Goal: Task Accomplishment & Management: Manage account settings

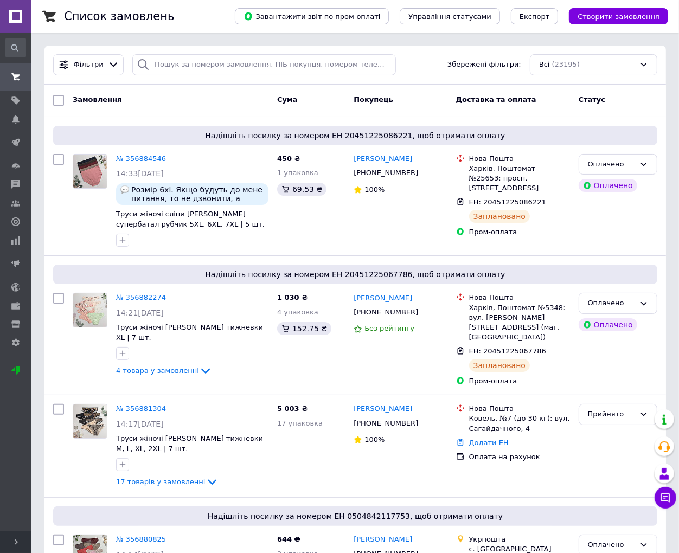
click at [545, 67] on div "Всі (23195)" at bounding box center [593, 64] width 127 height 21
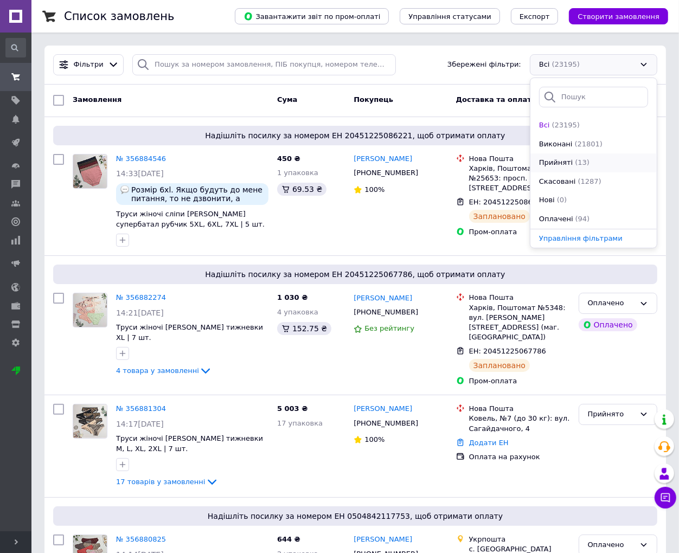
click at [595, 158] on div "Прийняті (13)" at bounding box center [593, 163] width 111 height 10
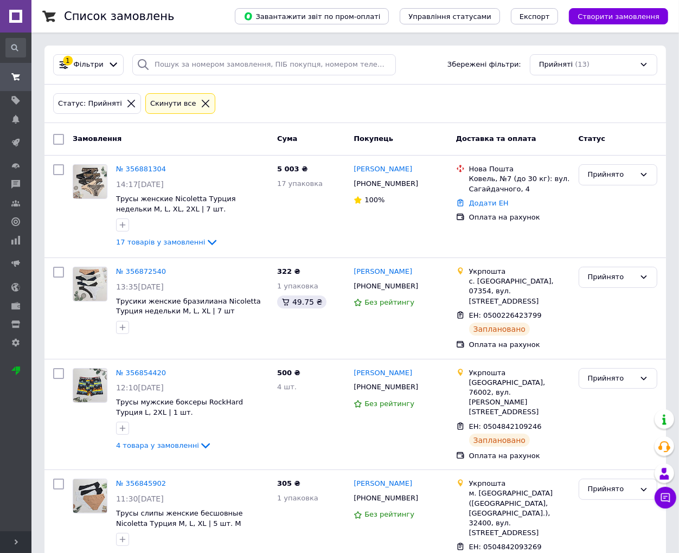
click at [366, 112] on div "Статус: Прийняті Cкинути все" at bounding box center [355, 103] width 608 height 25
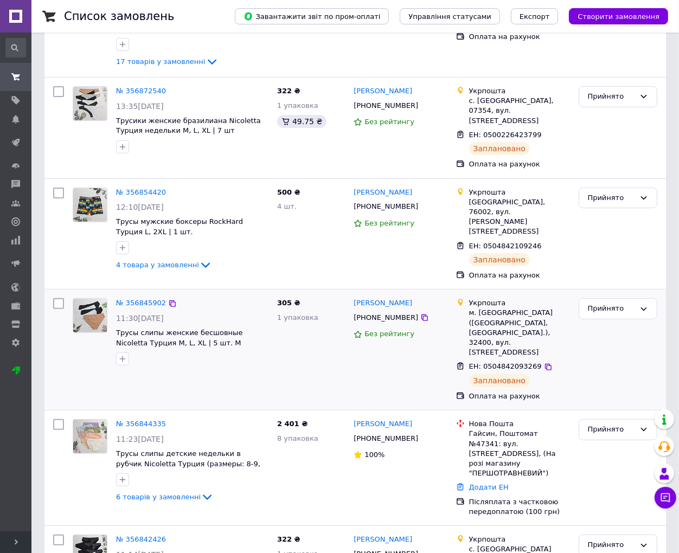
scroll to position [241, 0]
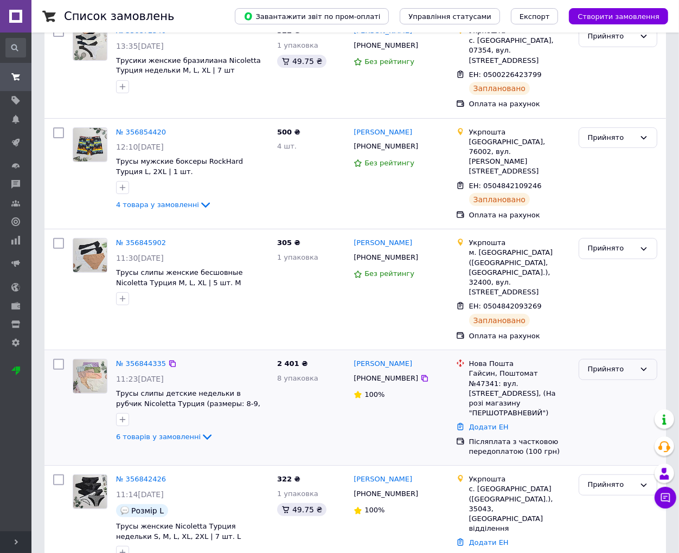
click at [630, 364] on div "Прийнято" at bounding box center [611, 369] width 47 height 11
click at [623, 382] on li "Виконано" at bounding box center [618, 392] width 78 height 20
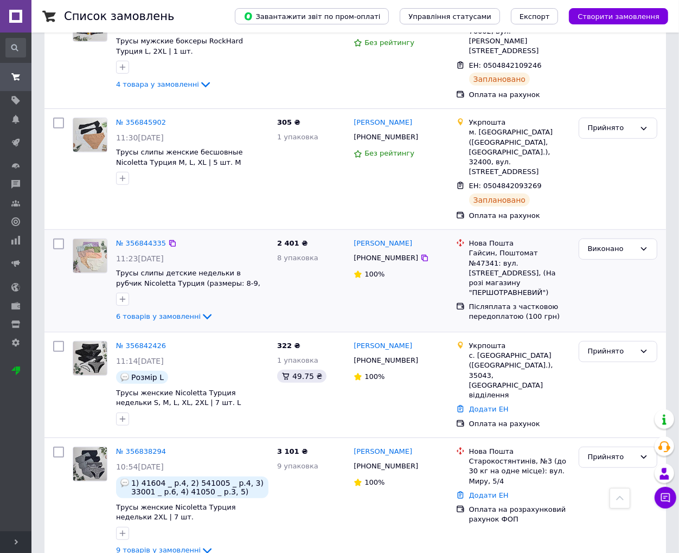
scroll to position [542, 0]
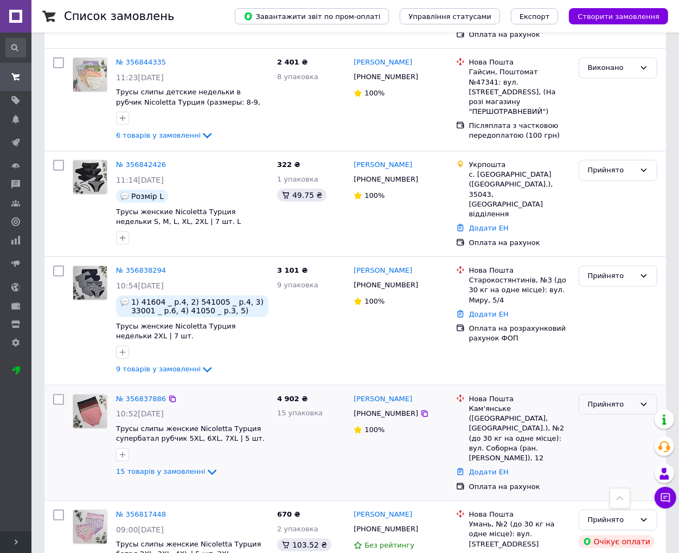
click at [607, 399] on div "Прийнято" at bounding box center [611, 404] width 47 height 11
click at [608, 417] on li "Виконано" at bounding box center [618, 427] width 78 height 20
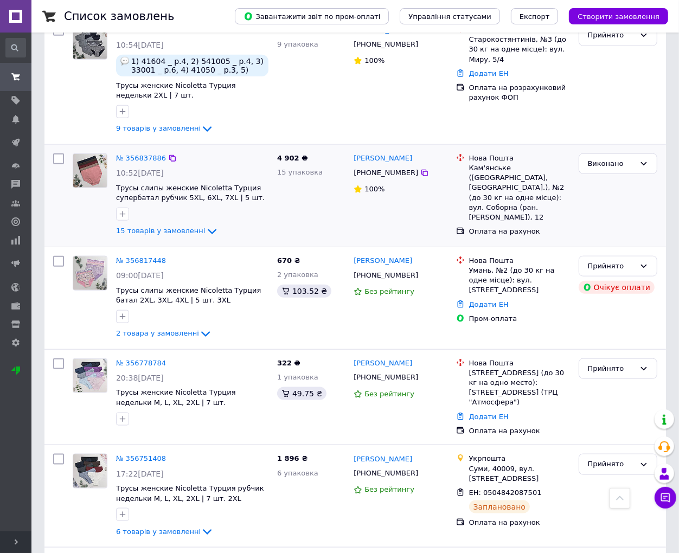
scroll to position [936, 0]
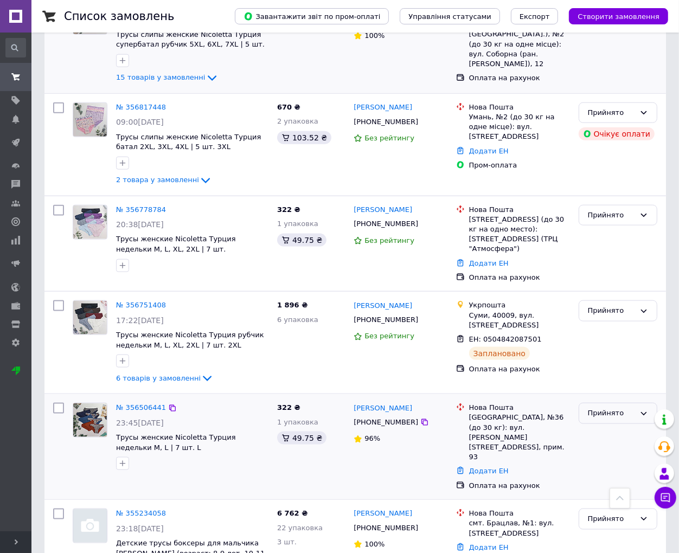
click at [631, 408] on div "Прийнято" at bounding box center [611, 413] width 47 height 11
click at [615, 426] on li "Виконано" at bounding box center [618, 436] width 78 height 20
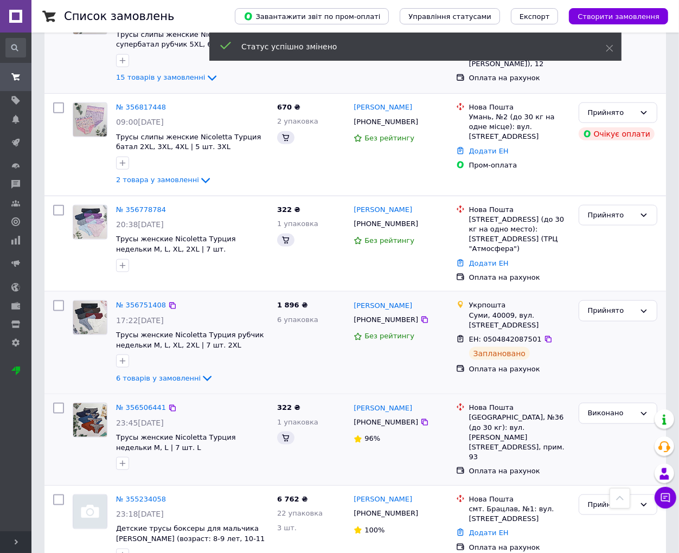
scroll to position [935, 0]
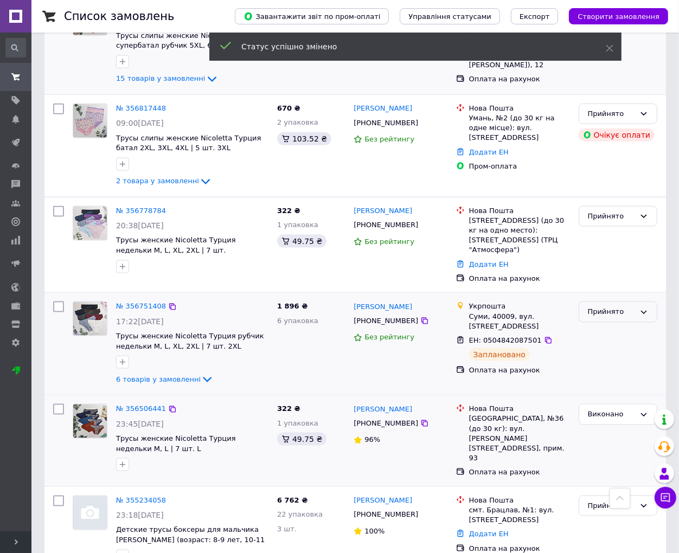
click at [596, 306] on div "Прийнято" at bounding box center [611, 311] width 47 height 11
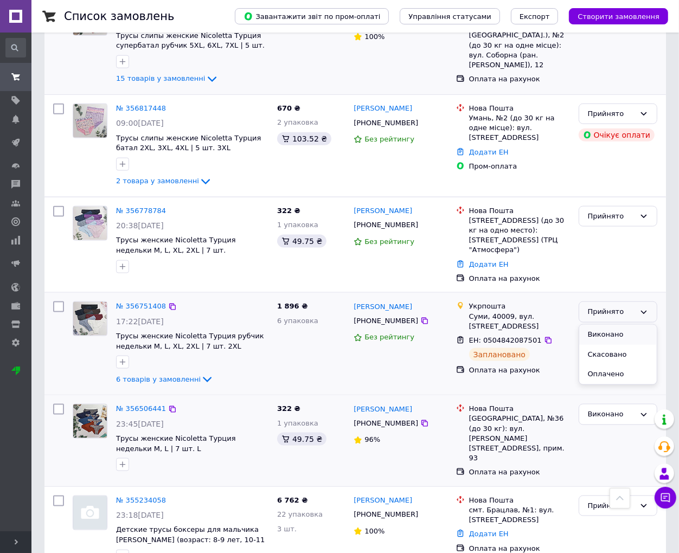
click at [600, 325] on li "Виконано" at bounding box center [618, 335] width 78 height 20
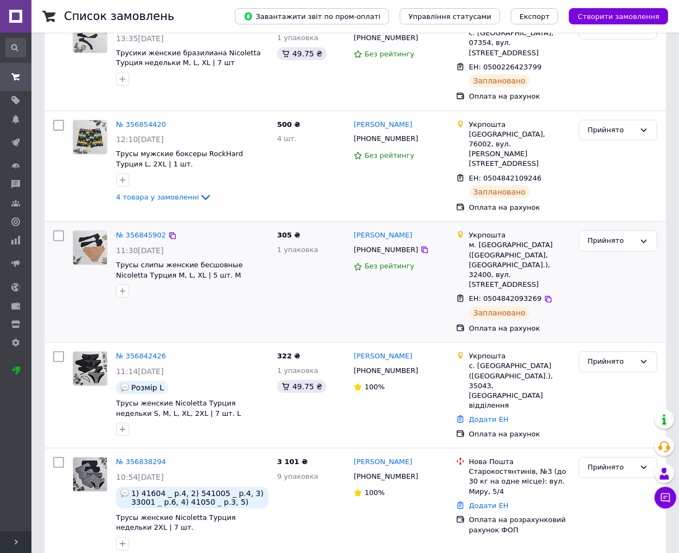
scroll to position [188, 0]
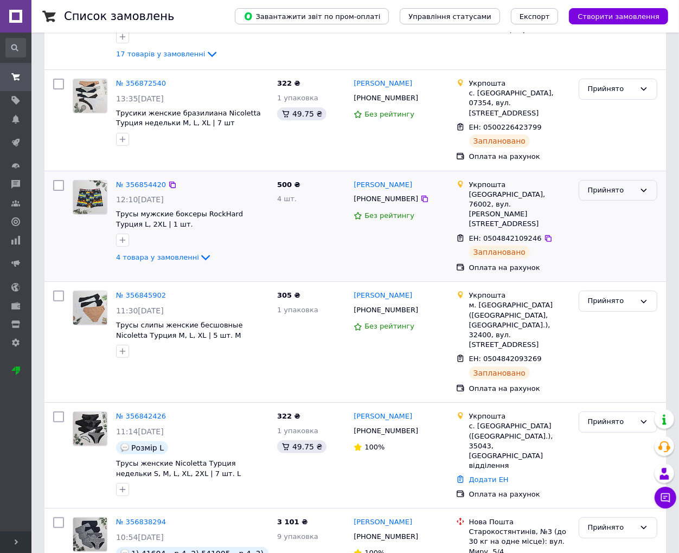
click at [614, 185] on div "Прийнято" at bounding box center [611, 190] width 47 height 11
click at [614, 203] on li "Виконано" at bounding box center [618, 213] width 78 height 20
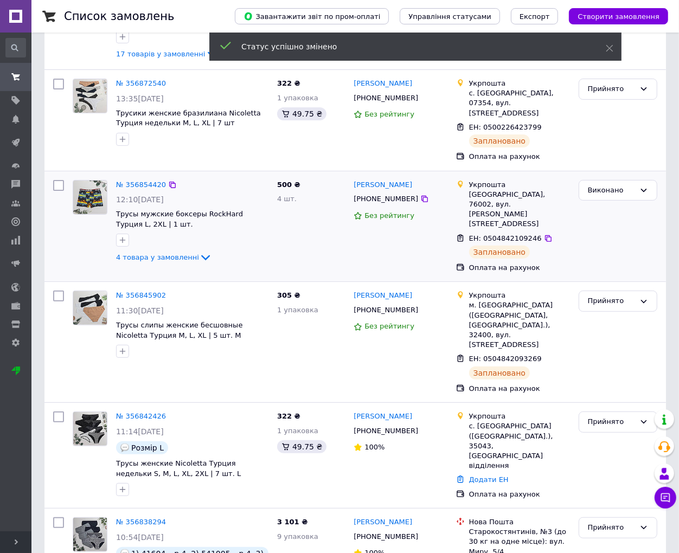
scroll to position [68, 0]
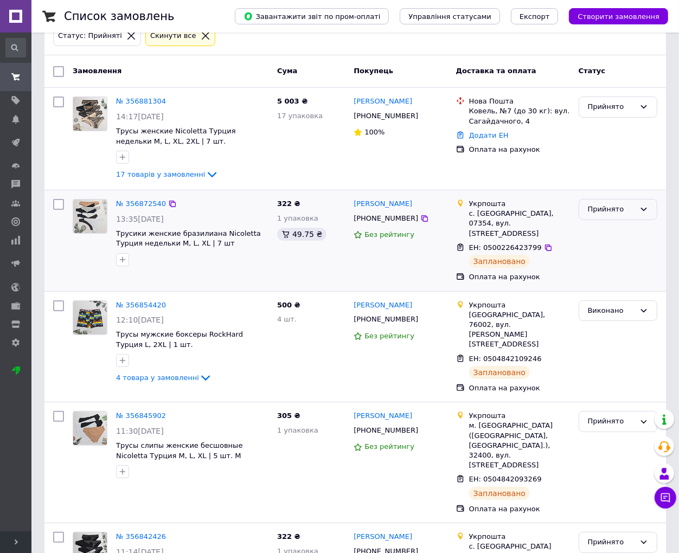
click at [618, 215] on div "Прийнято" at bounding box center [617, 209] width 79 height 21
click at [618, 230] on li "Виконано" at bounding box center [618, 232] width 78 height 20
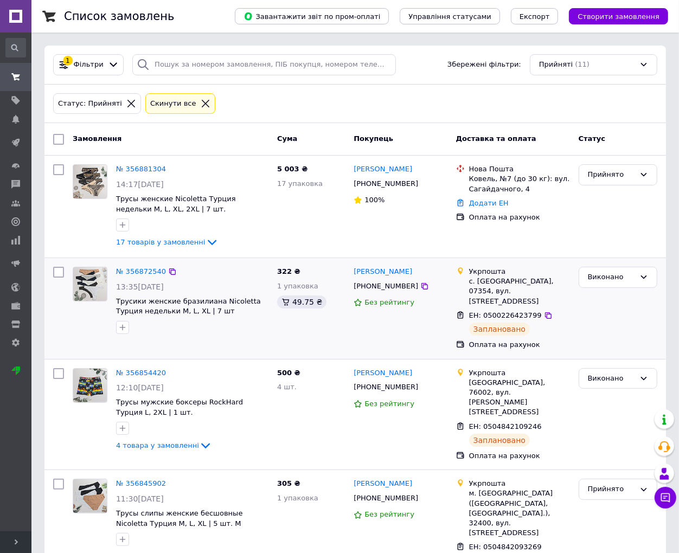
click at [201, 100] on icon at bounding box center [206, 104] width 10 height 10
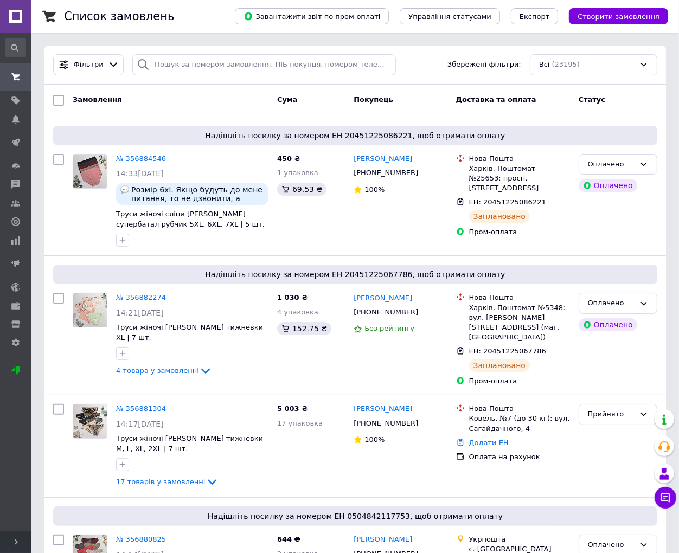
drag, startPoint x: 430, startPoint y: 73, endPoint x: 524, endPoint y: 101, distance: 97.9
click at [430, 73] on div "Фільтри Збережені фільтри: Всі (23195)" at bounding box center [355, 64] width 613 height 21
click at [570, 60] on div "Всі (23195)" at bounding box center [593, 64] width 127 height 21
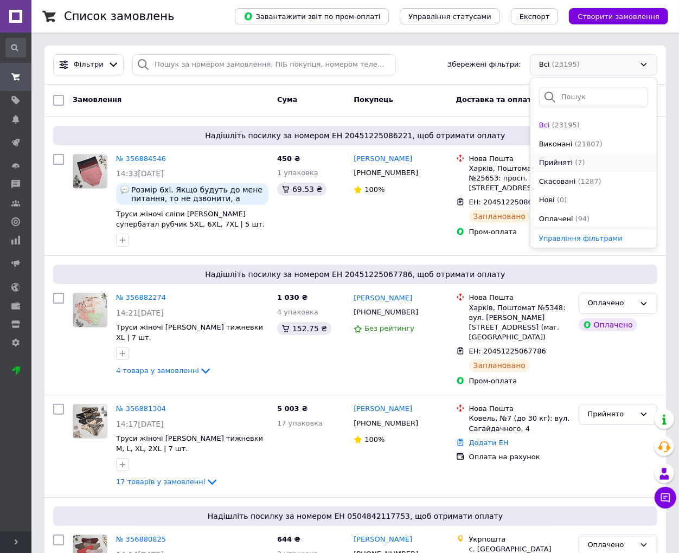
click at [589, 160] on div "Прийняті (7)" at bounding box center [593, 163] width 111 height 10
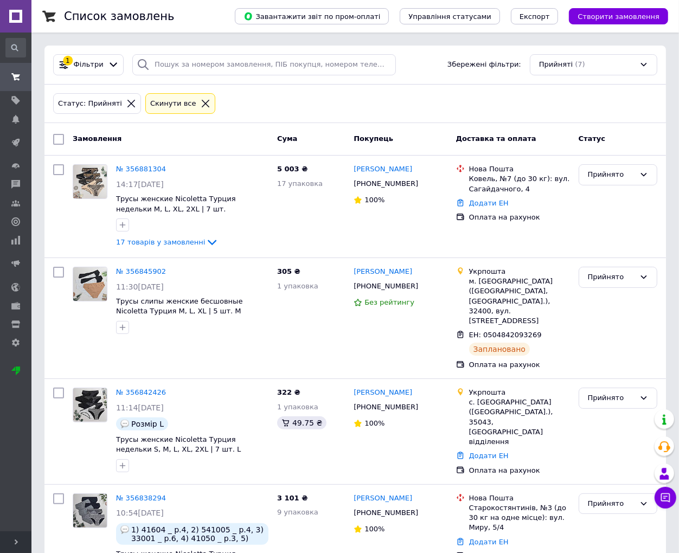
click at [201, 99] on icon at bounding box center [206, 104] width 10 height 10
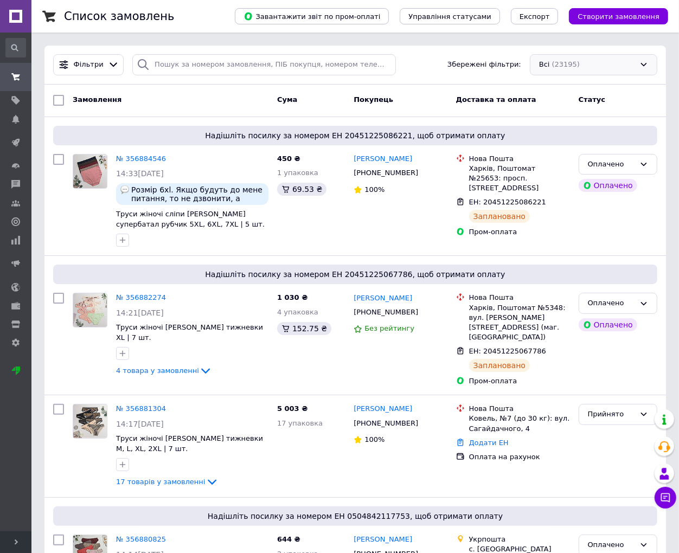
click at [578, 56] on div "Всі (23195)" at bounding box center [593, 64] width 127 height 21
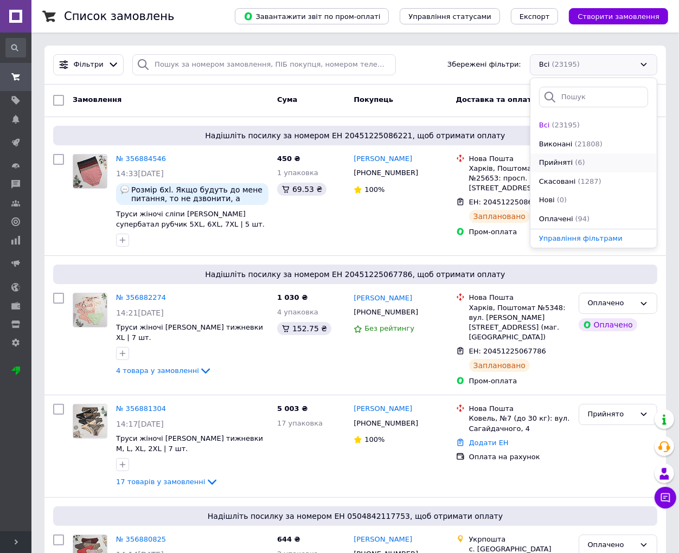
click at [582, 159] on div "Прийняті (6)" at bounding box center [593, 163] width 111 height 10
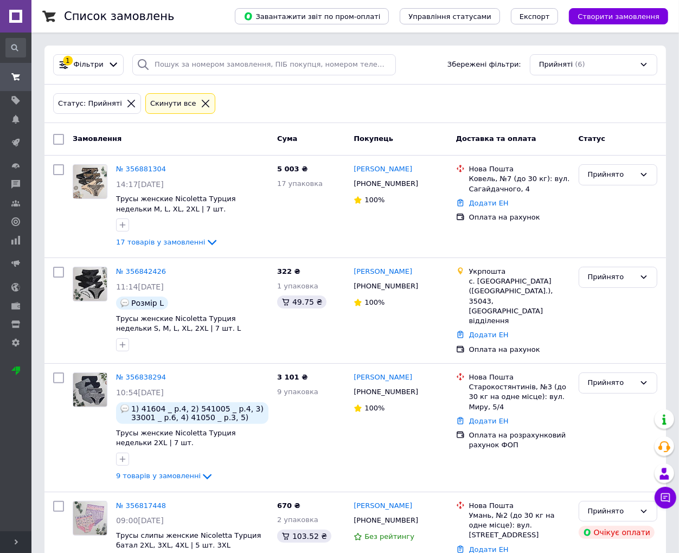
click at [201, 101] on icon at bounding box center [206, 104] width 10 height 10
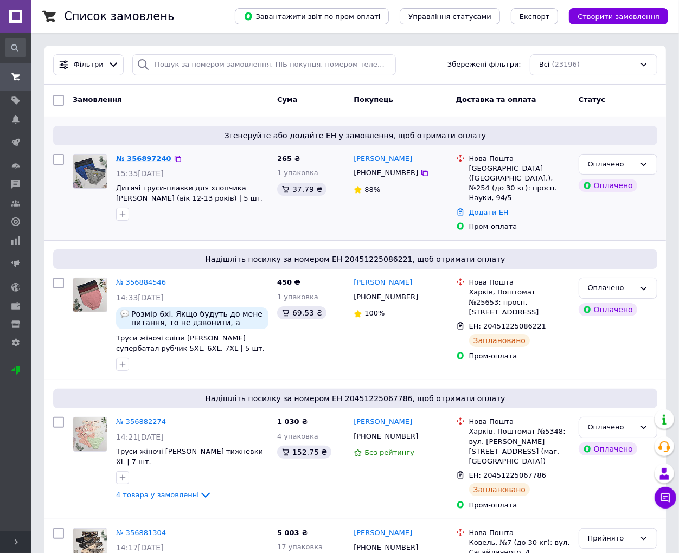
click at [138, 160] on link "№ 356897240" at bounding box center [143, 159] width 55 height 8
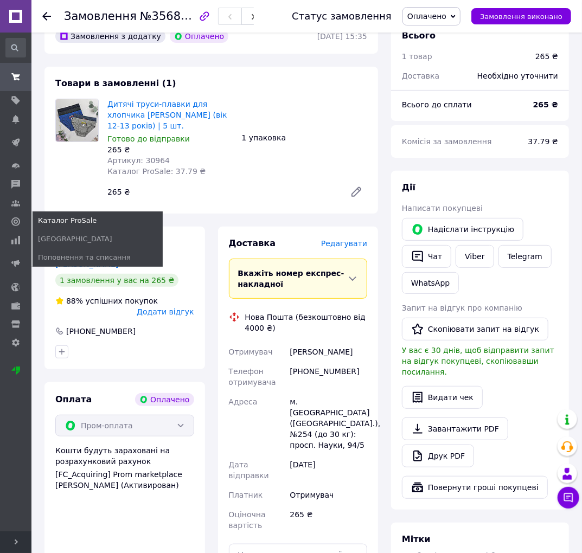
scroll to position [120, 0]
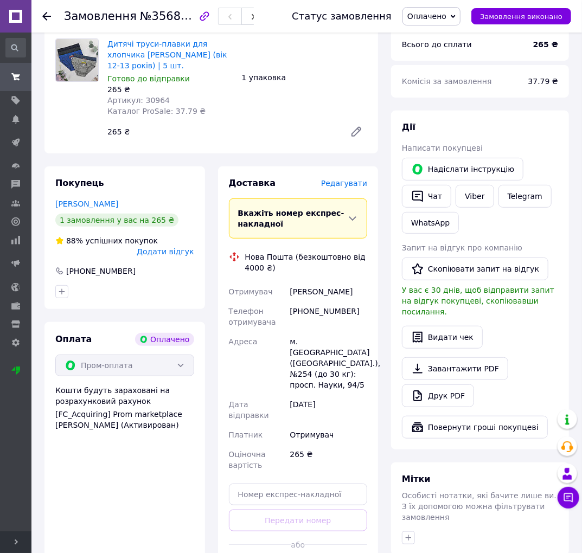
click at [298, 282] on div "Некротюк Наталія" at bounding box center [328, 292] width 82 height 20
copy div "Некротюк Наталія"
click at [297, 332] on div "м. [GEOGRAPHIC_DATA] ([GEOGRAPHIC_DATA].), №254 (до 30 кг): просп. Науки, 94/5" at bounding box center [328, 363] width 82 height 63
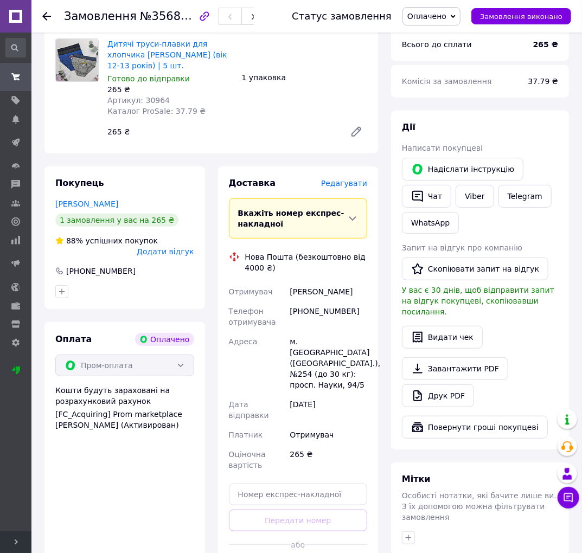
click at [297, 332] on div "м. [GEOGRAPHIC_DATA] ([GEOGRAPHIC_DATA].), №254 (до 30 кг): просп. Науки, 94/5" at bounding box center [328, 363] width 82 height 63
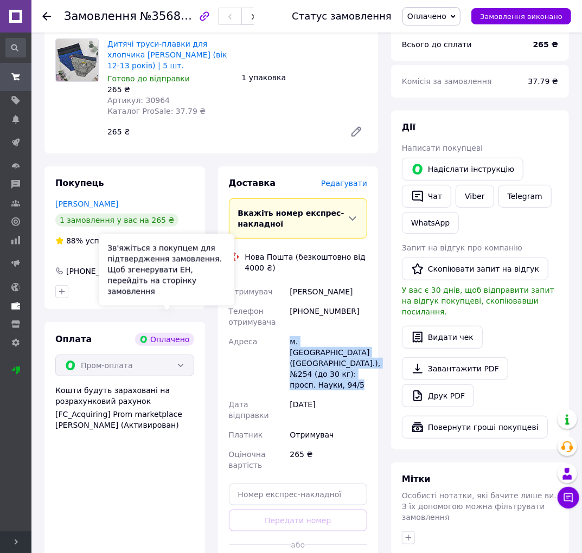
copy div "м. [GEOGRAPHIC_DATA] ([GEOGRAPHIC_DATA].), №254 (до 30 кг): просп. Науки, 94/5"
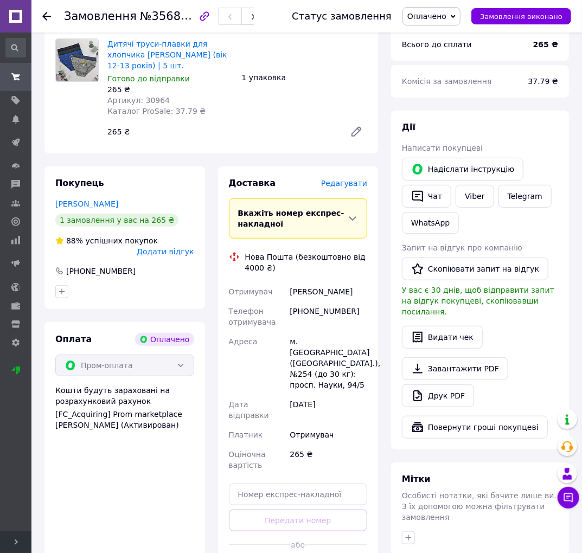
click at [286, 303] on div "Телефон отримувача" at bounding box center [257, 316] width 61 height 30
drag, startPoint x: 291, startPoint y: 301, endPoint x: 375, endPoint y: 305, distance: 84.1
click at [375, 305] on div "Доставка Редагувати Вкажіть номер експрес-накладної Обов'язково введіть номер е…" at bounding box center [298, 378] width 160 height 424
copy div "[PHONE_NUMBER]"
click at [295, 283] on div "Некротюк Наталія" at bounding box center [328, 292] width 82 height 20
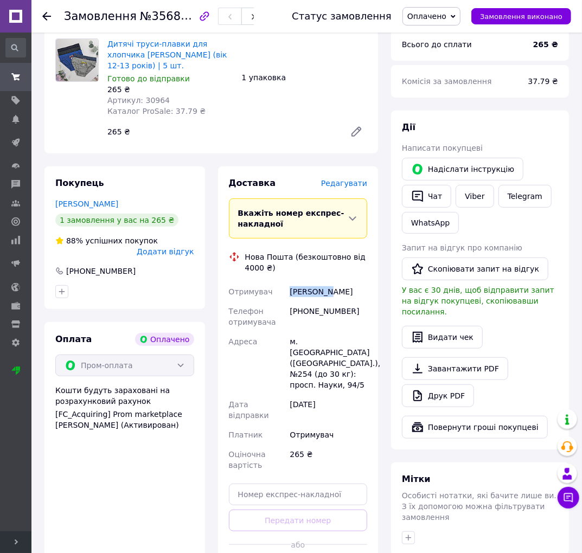
click at [295, 283] on div "Некротюк Наталія" at bounding box center [328, 292] width 82 height 20
copy div "Некротюк Наталія"
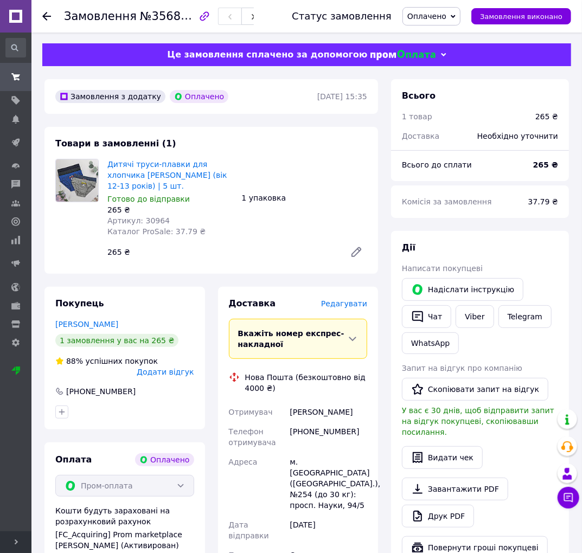
click at [144, 216] on span "Артикул: 30964" at bounding box center [138, 220] width 62 height 9
copy span "30964"
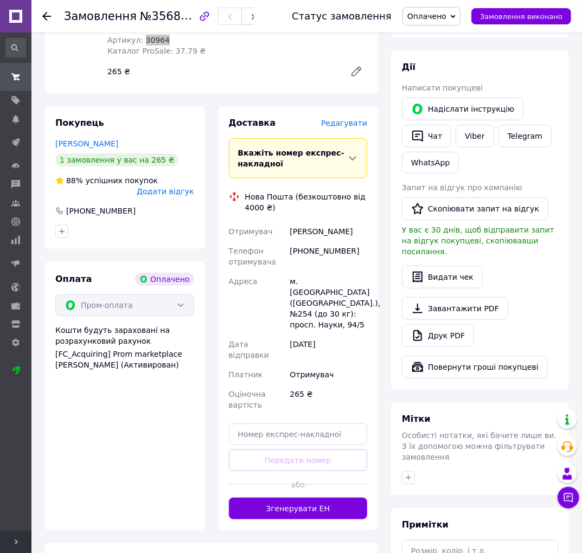
scroll to position [272, 0]
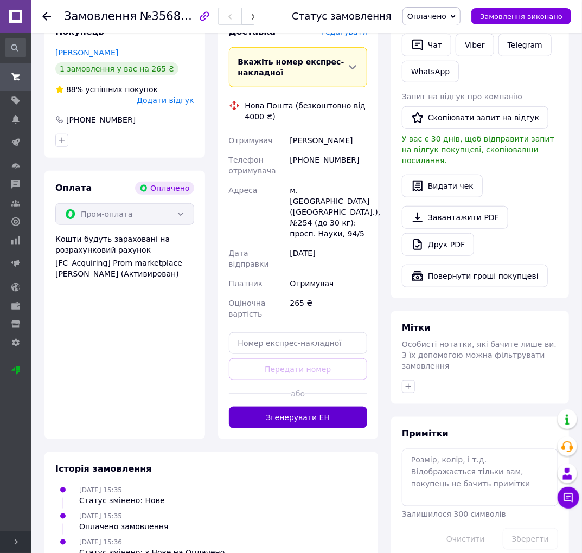
click at [293, 407] on button "Згенерувати ЕН" at bounding box center [298, 418] width 139 height 22
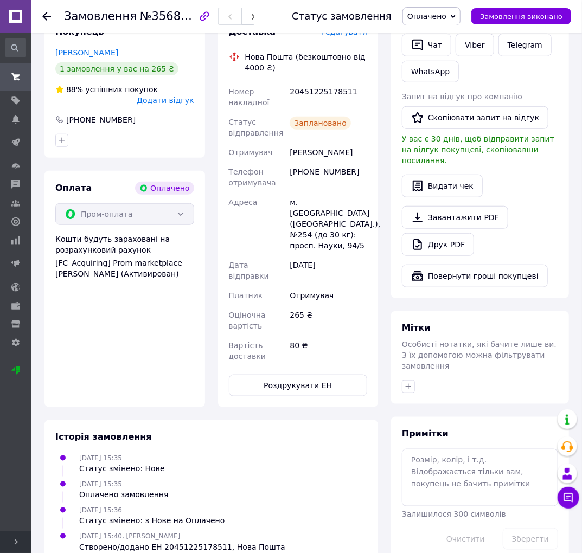
click at [317, 82] on div "20451225178511" at bounding box center [328, 97] width 82 height 30
copy div "20451225178511"
drag, startPoint x: 133, startPoint y: 16, endPoint x: 197, endPoint y: 14, distance: 64.0
click at [197, 14] on span "№356897240" at bounding box center [178, 16] width 77 height 14
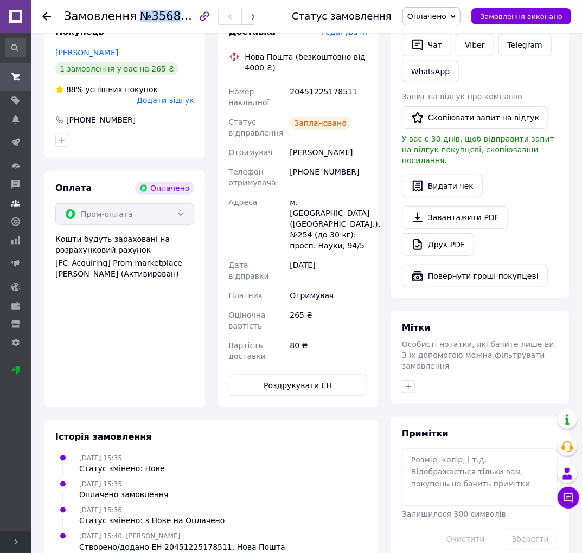
copy span "№356897240"
click at [303, 162] on div "[PHONE_NUMBER]" at bounding box center [328, 177] width 82 height 30
copy div "380509713049"
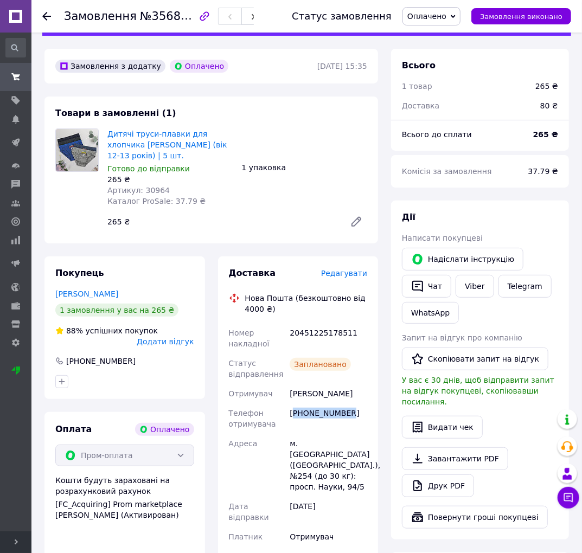
scroll to position [0, 0]
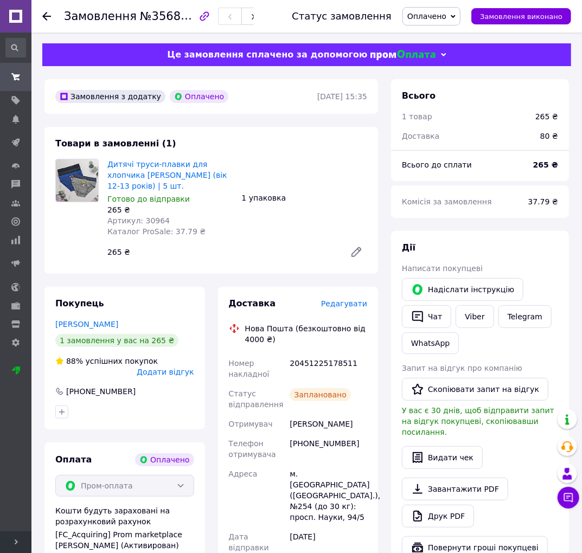
click at [310, 355] on div "20451225178511" at bounding box center [328, 368] width 82 height 30
copy div "20451225178511"
click at [44, 13] on icon at bounding box center [46, 16] width 9 height 9
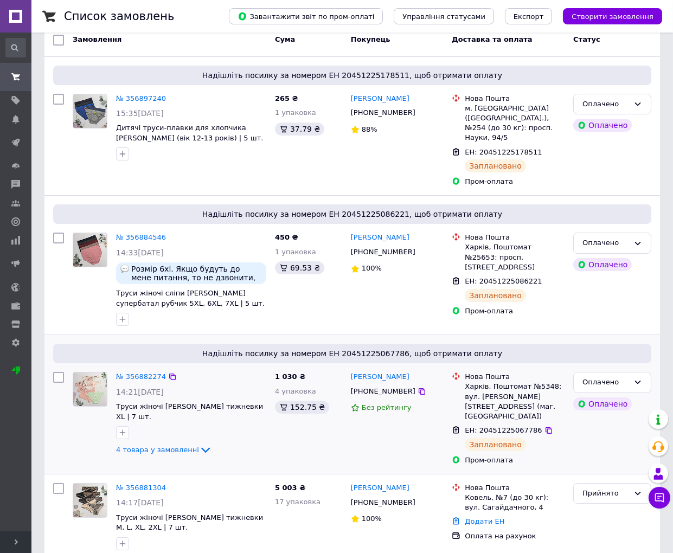
scroll to position [181, 0]
